Goal: Download file/media

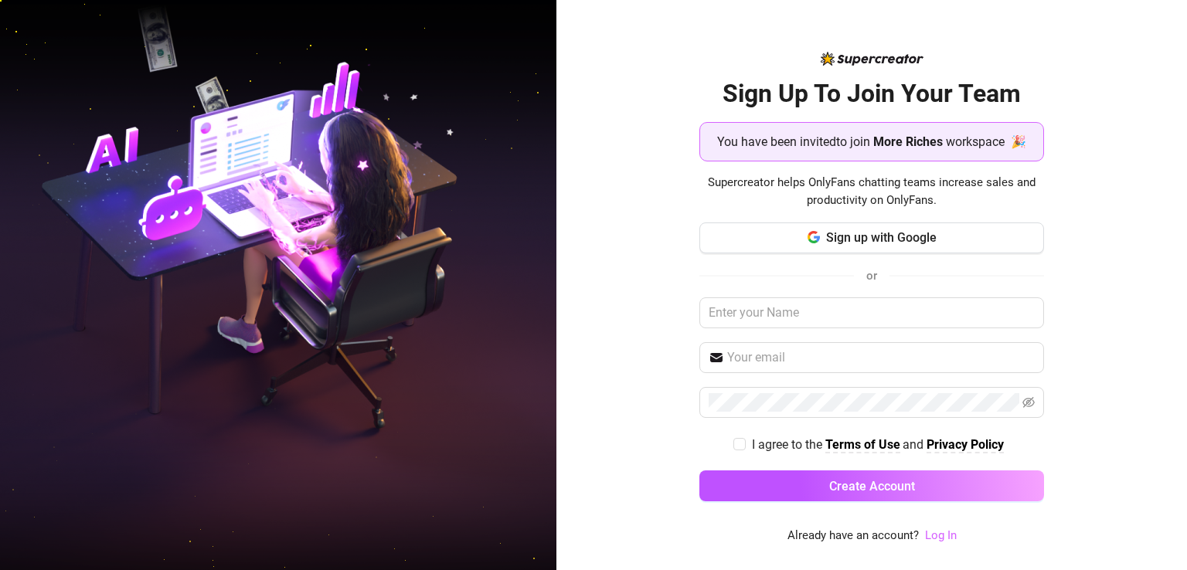
click at [934, 540] on link "Log In" at bounding box center [941, 536] width 32 height 14
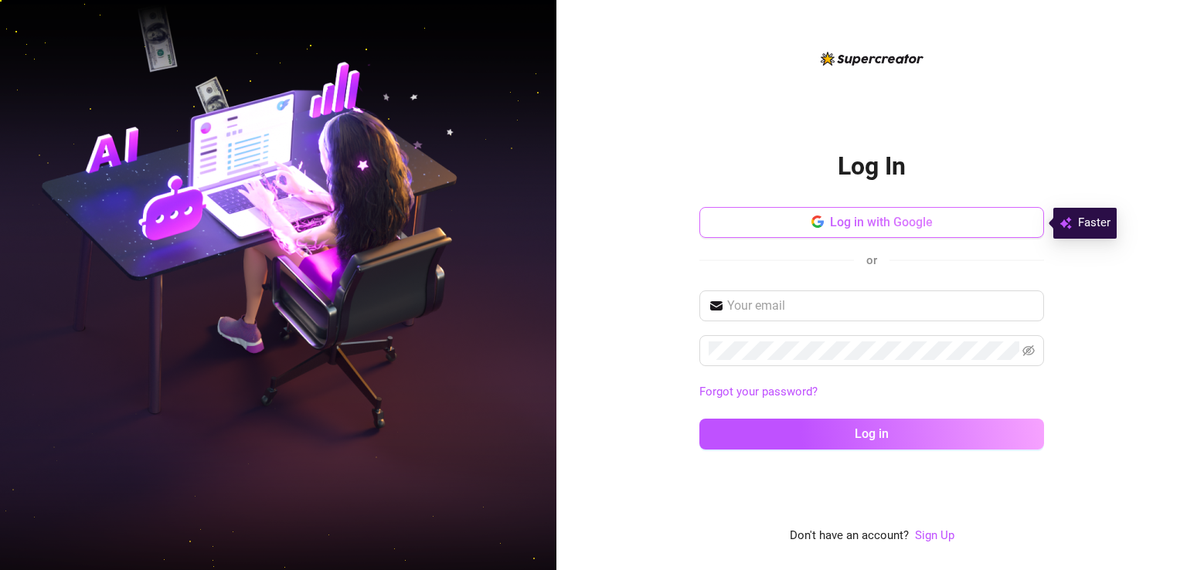
click at [969, 229] on button "Log in with Google" at bounding box center [871, 222] width 345 height 31
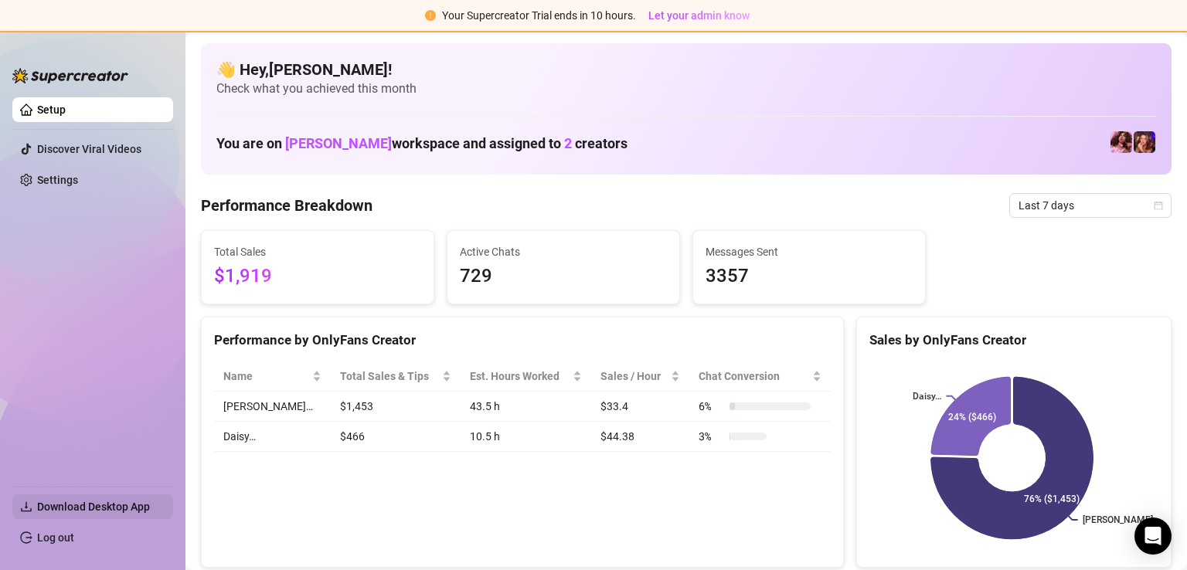
click at [72, 504] on span "Download Desktop App" at bounding box center [93, 507] width 113 height 12
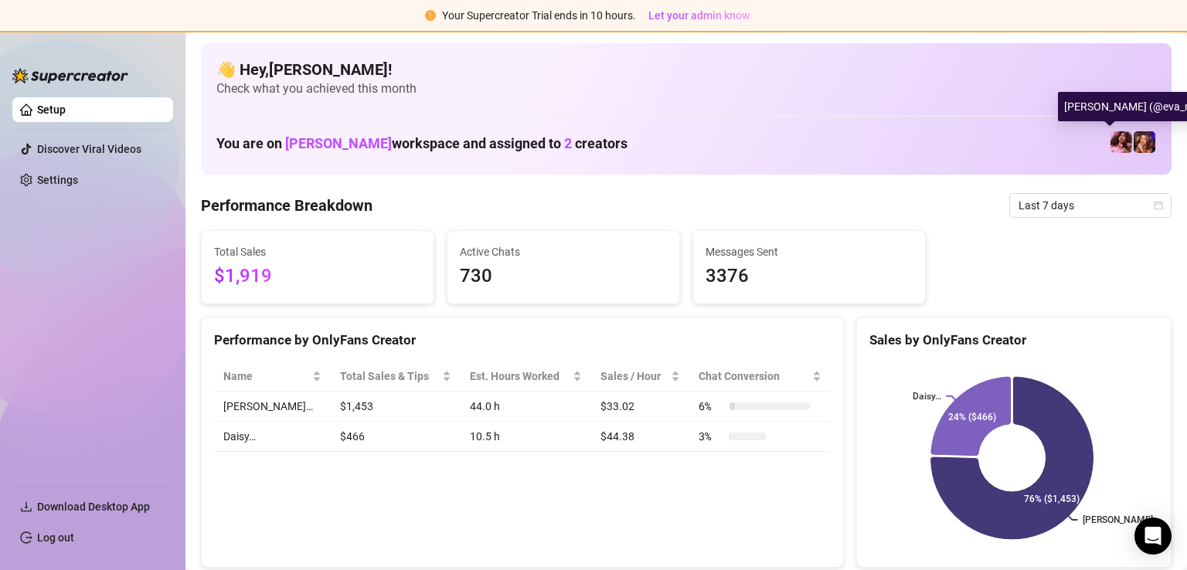
click at [1111, 143] on img at bounding box center [1122, 142] width 22 height 22
